Goal: Find contact information: Find contact information

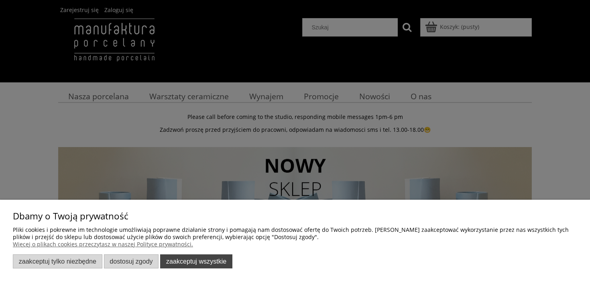
click at [203, 262] on button "Zaakceptuj wszystkie" at bounding box center [196, 261] width 72 height 14
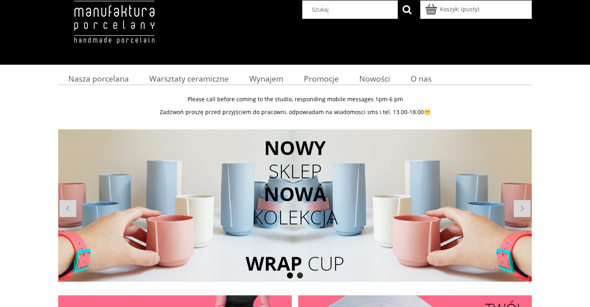
scroll to position [18, 0]
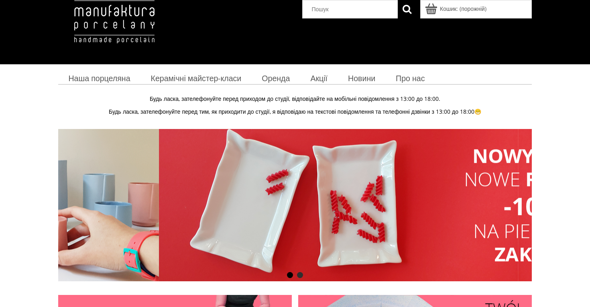
click at [499, 89] on div "Будь ласка, зателефонуйте перед приходом до студії, відповідайте на мобільні по…" at bounding box center [294, 104] width 473 height 31
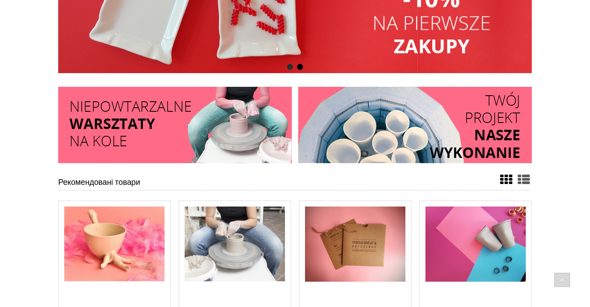
scroll to position [229, 0]
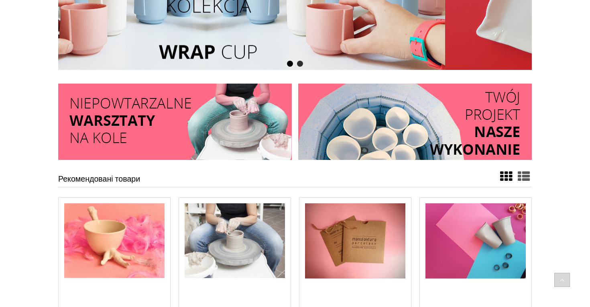
click at [249, 118] on img at bounding box center [174, 121] width 233 height 76
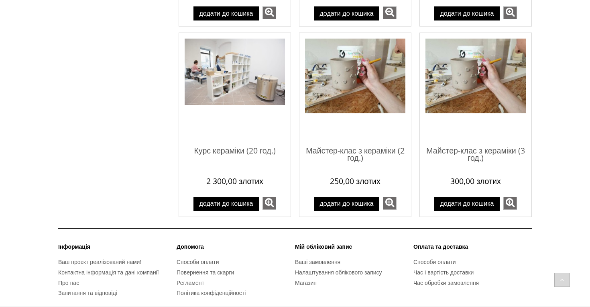
scroll to position [624, 0]
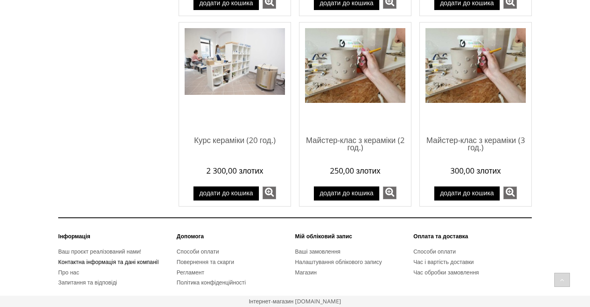
click at [120, 264] on font "Контактна інформація та дані компанії" at bounding box center [108, 262] width 101 height 8
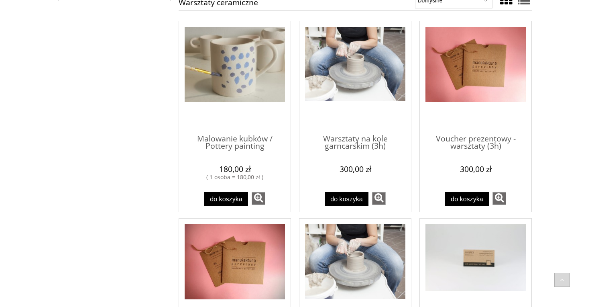
scroll to position [235, 0]
